Goal: Information Seeking & Learning: Learn about a topic

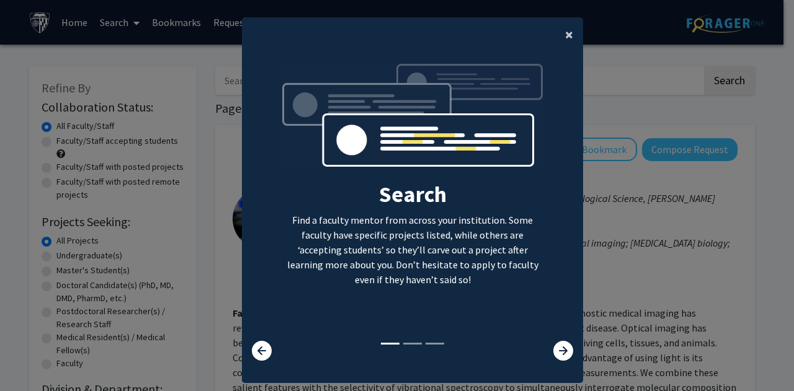
click at [557, 33] on button "×" at bounding box center [569, 34] width 28 height 35
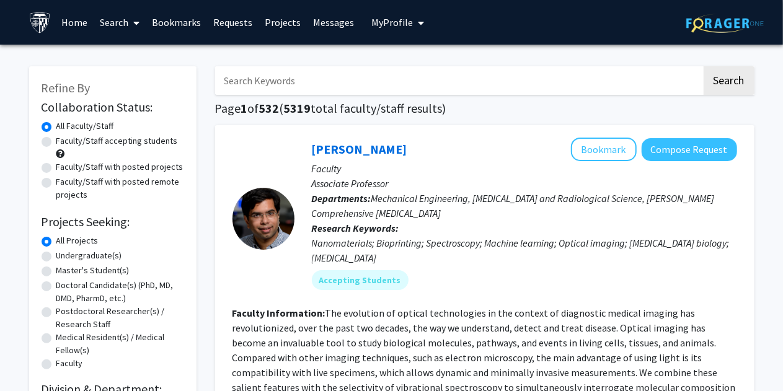
click at [55, 20] on link "Home" at bounding box center [74, 22] width 38 height 43
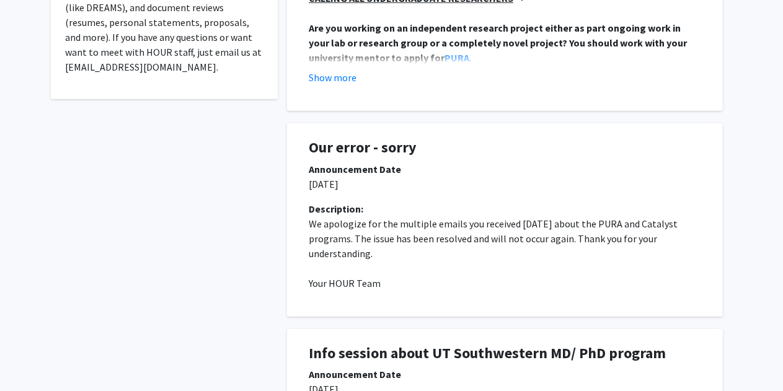
scroll to position [389, 0]
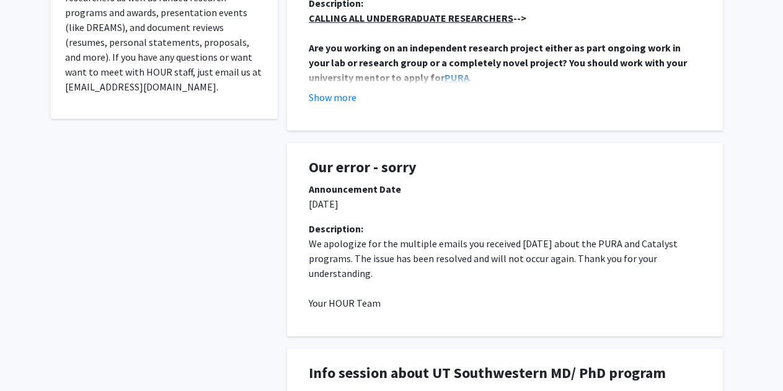
click at [445, 74] on strong "PURA" at bounding box center [457, 77] width 25 height 12
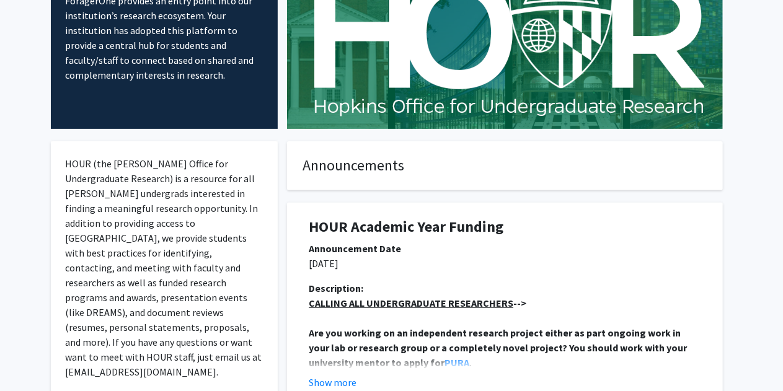
scroll to position [0, 0]
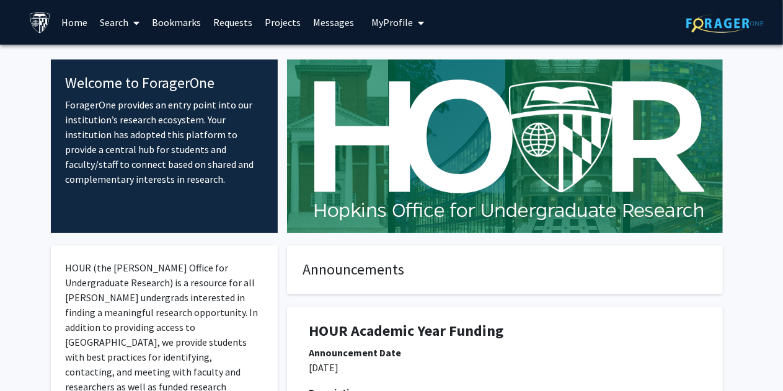
click at [64, 25] on link "Home" at bounding box center [74, 22] width 38 height 43
click at [389, 14] on button "My Profile" at bounding box center [398, 22] width 60 height 45
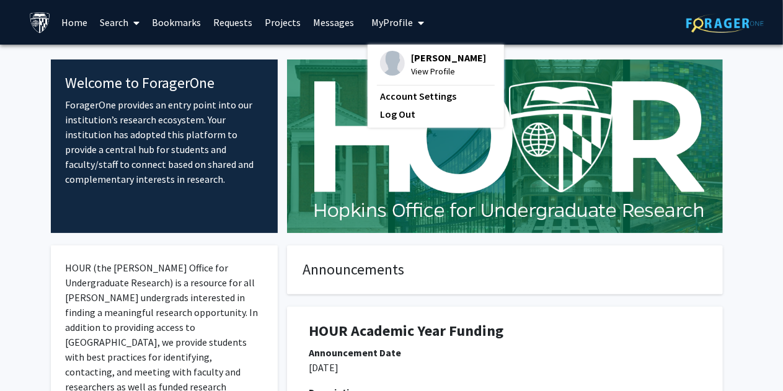
click at [125, 27] on link "Search" at bounding box center [120, 22] width 52 height 43
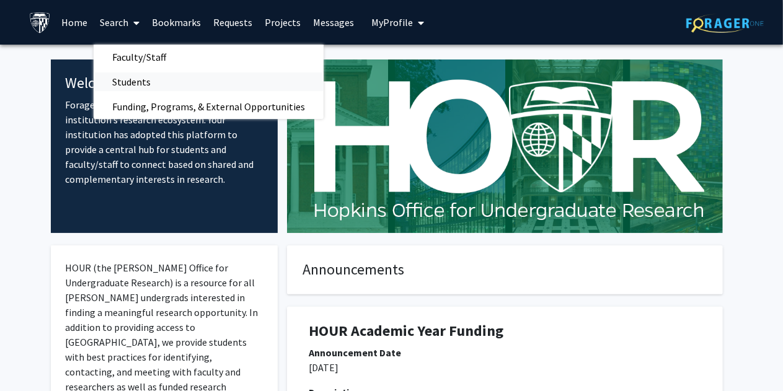
click at [120, 82] on span "Students" at bounding box center [132, 81] width 76 height 25
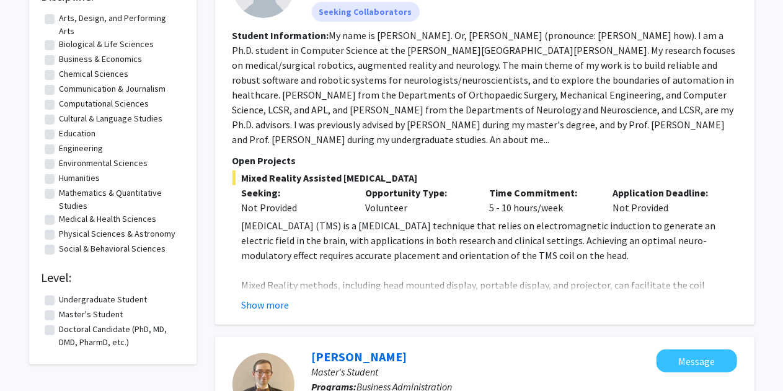
scroll to position [187, 0]
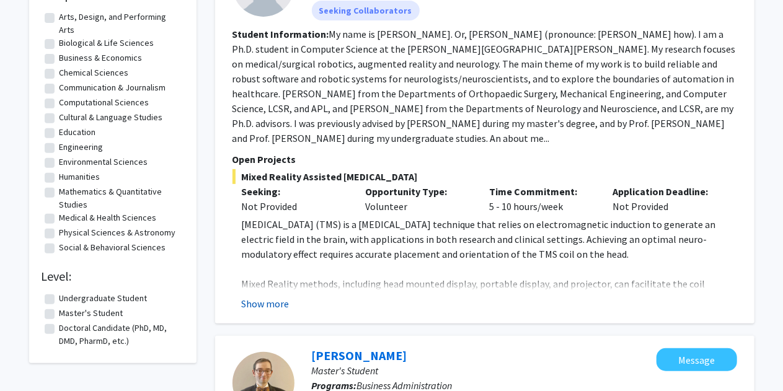
click at [258, 301] on button "Show more" at bounding box center [266, 303] width 48 height 15
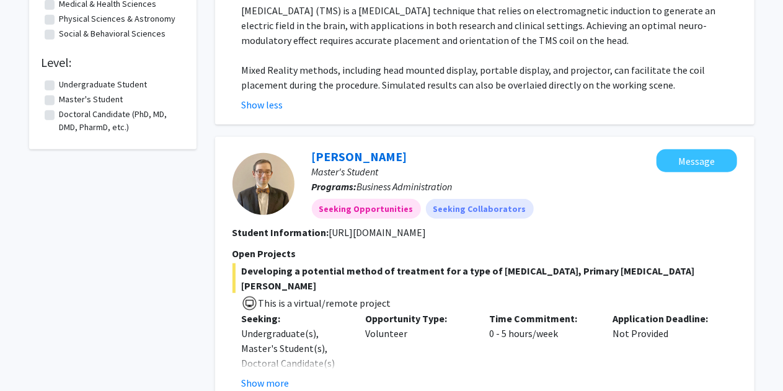
scroll to position [430, 0]
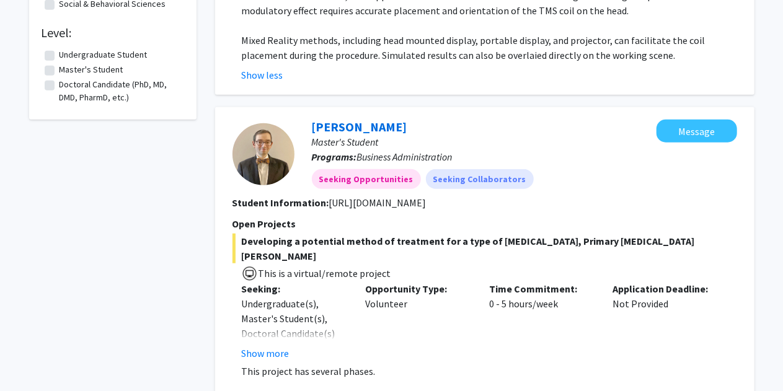
click at [60, 55] on label "Undergraduate Student" at bounding box center [104, 54] width 88 height 13
click at [60, 55] on input "Undergraduate Student" at bounding box center [64, 52] width 8 height 8
checkbox input "true"
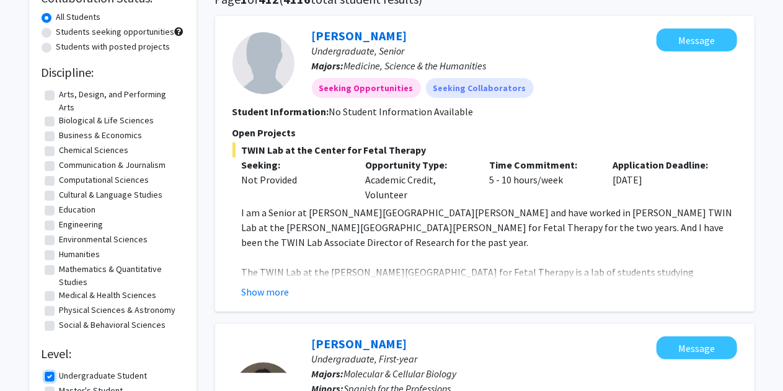
scroll to position [112, 0]
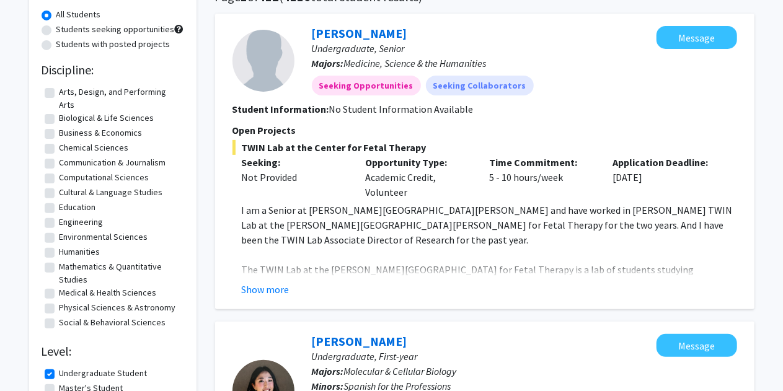
click at [60, 293] on label "Medical & Health Sciences" at bounding box center [108, 292] width 97 height 13
click at [60, 293] on input "Medical & Health Sciences" at bounding box center [64, 290] width 8 height 8
checkbox input "true"
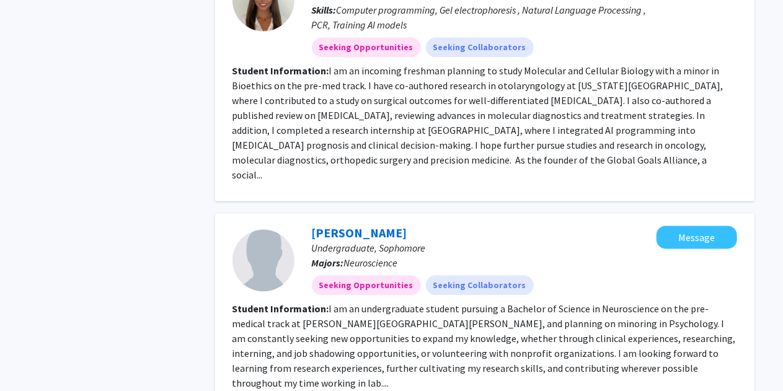
scroll to position [1241, 0]
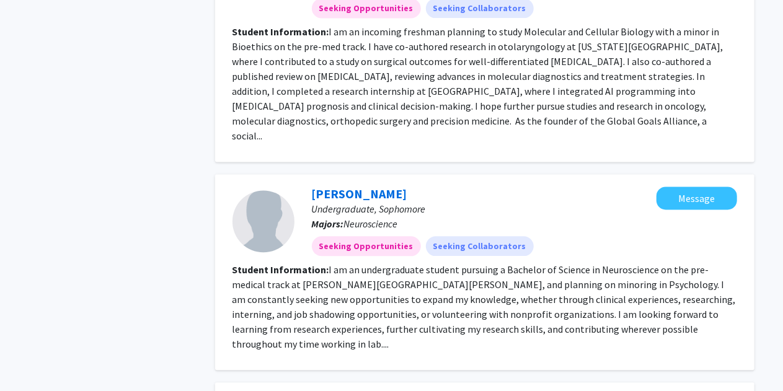
click at [596, 273] on fg-read-more "I am an undergraduate student pursuing a Bachelor of Science in Neuroscience on…" at bounding box center [484, 307] width 503 height 87
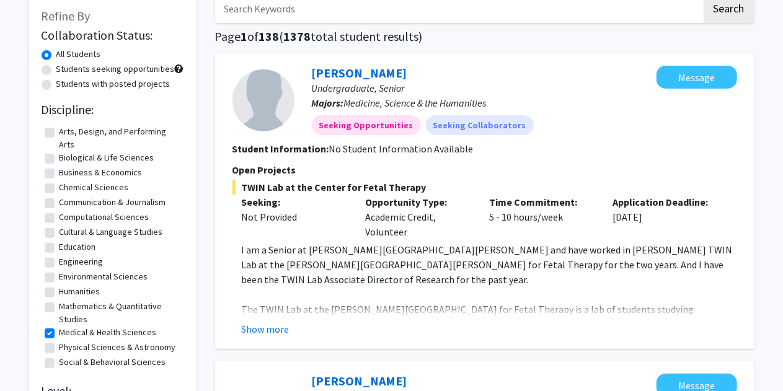
scroll to position [0, 0]
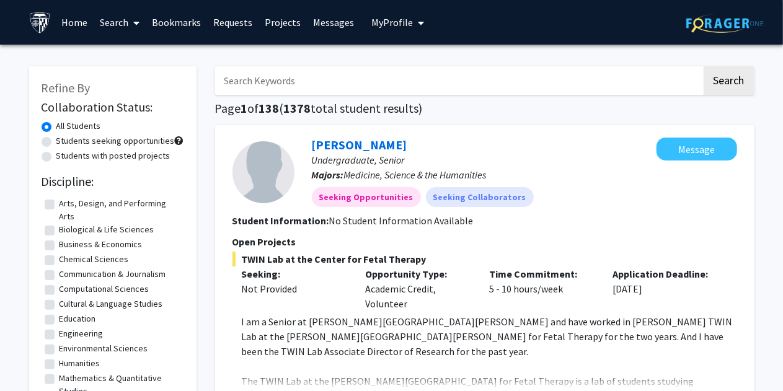
click at [375, 27] on span "My Profile" at bounding box center [392, 22] width 42 height 12
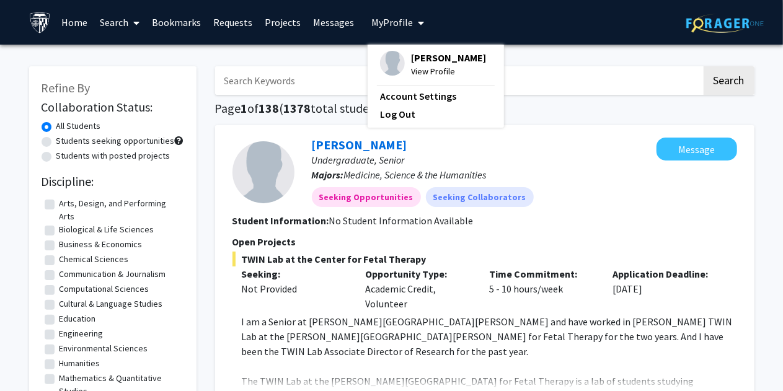
click at [411, 64] on span "View Profile" at bounding box center [448, 71] width 75 height 14
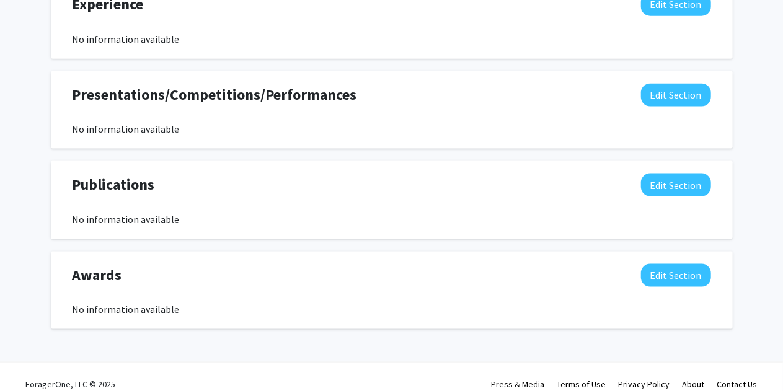
scroll to position [811, 0]
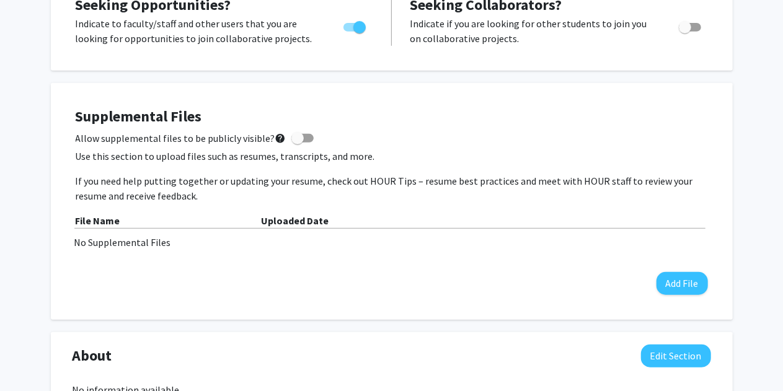
scroll to position [0, 0]
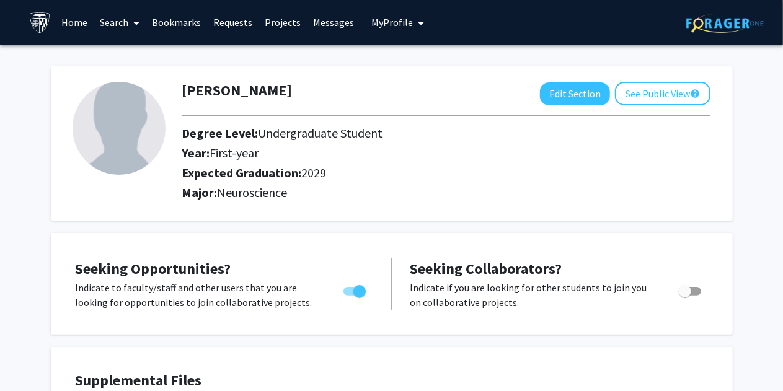
click at [272, 23] on link "Projects" at bounding box center [283, 22] width 48 height 43
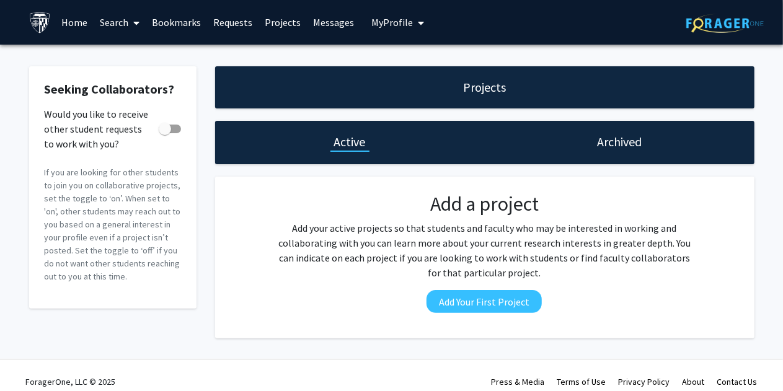
click at [232, 28] on link "Requests" at bounding box center [232, 22] width 51 height 43
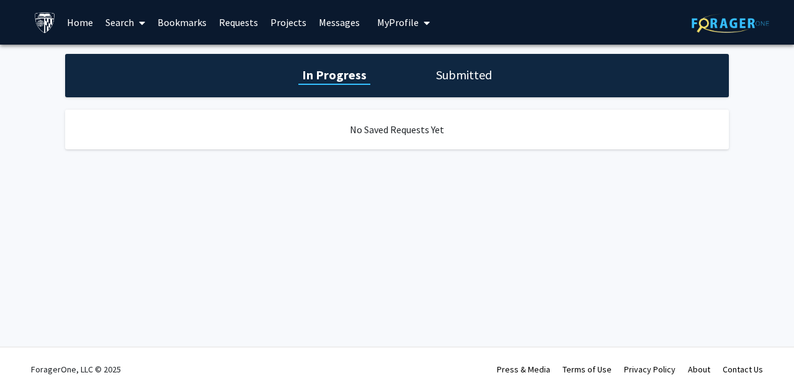
click at [185, 23] on link "Bookmarks" at bounding box center [181, 22] width 61 height 43
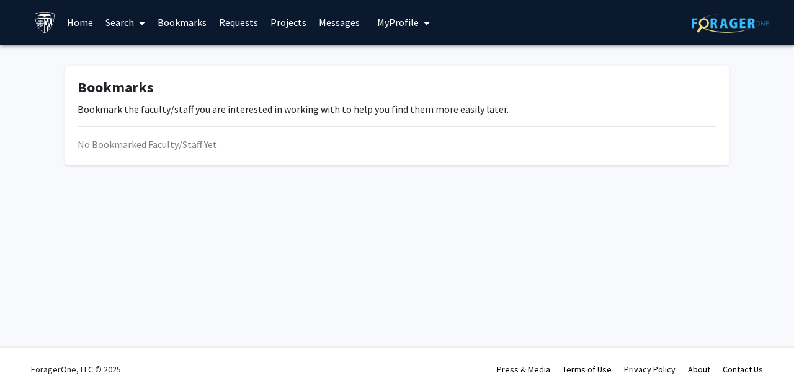
click at [121, 24] on link "Search" at bounding box center [125, 22] width 52 height 43
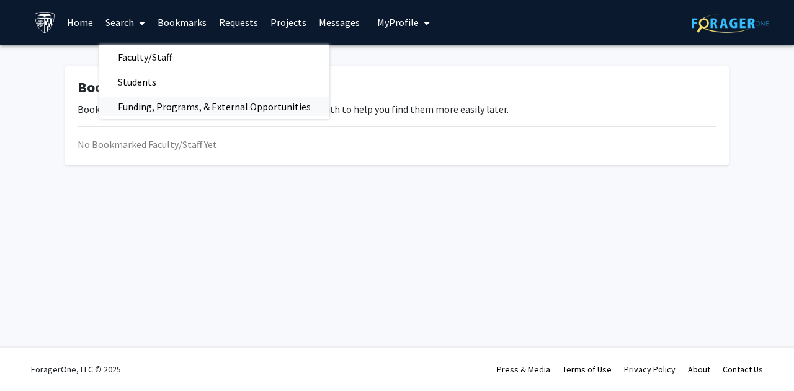
click at [132, 98] on span "Funding, Programs, & External Opportunities" at bounding box center [214, 106] width 230 height 25
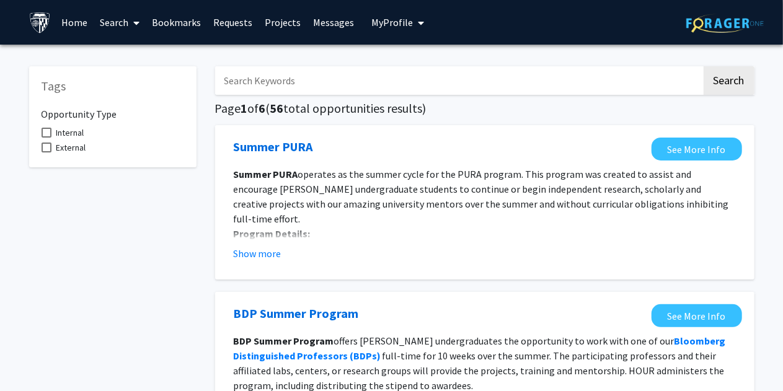
click at [51, 133] on span at bounding box center [47, 133] width 10 height 10
click at [47, 138] on input "Internal" at bounding box center [46, 138] width 1 height 1
checkbox input "true"
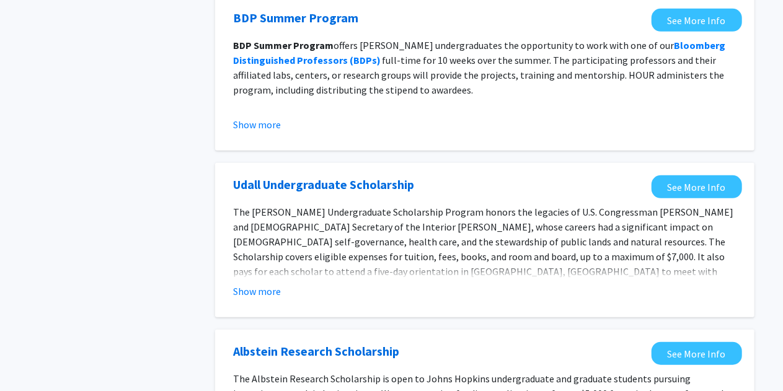
scroll to position [299, 0]
